Goal: Transaction & Acquisition: Download file/media

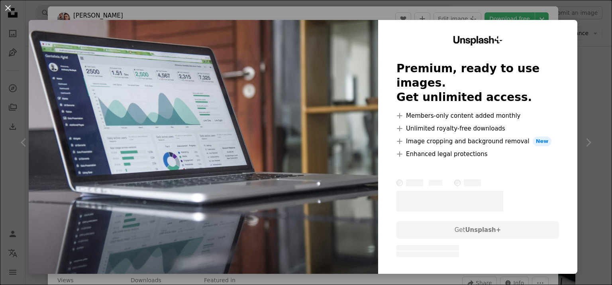
scroll to position [359, 0]
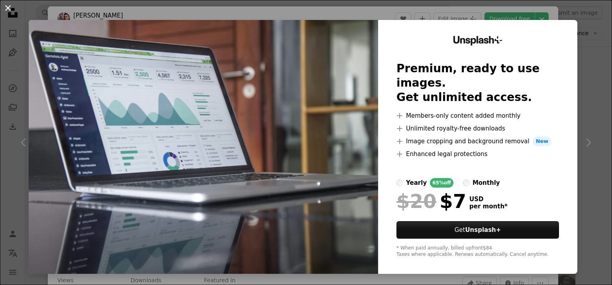
click at [8, 4] on button "An X shape" at bounding box center [8, 8] width 10 height 10
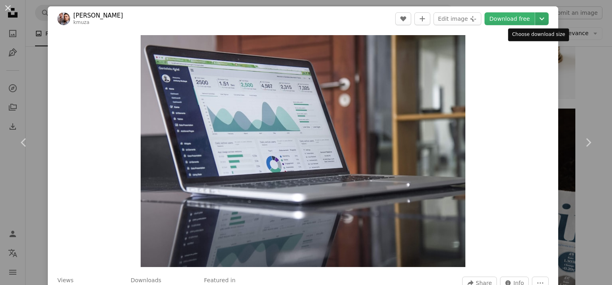
click at [536, 18] on icon "Chevron down" at bounding box center [542, 19] width 13 height 10
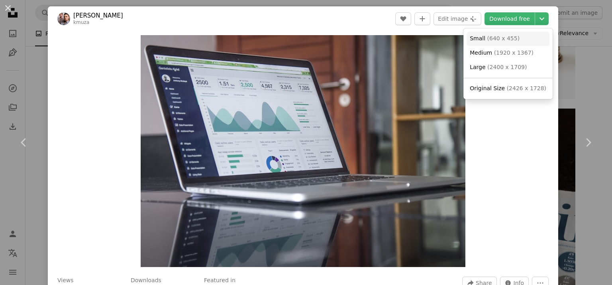
click at [494, 39] on span "( 640 x 455 )" at bounding box center [504, 38] width 33 height 6
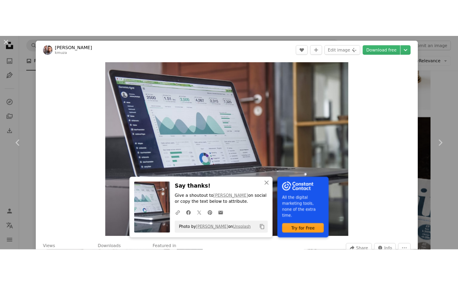
scroll to position [314, 0]
